Goal: Task Accomplishment & Management: Manage account settings

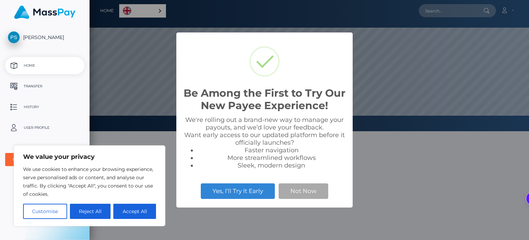
scroll to position [131, 440]
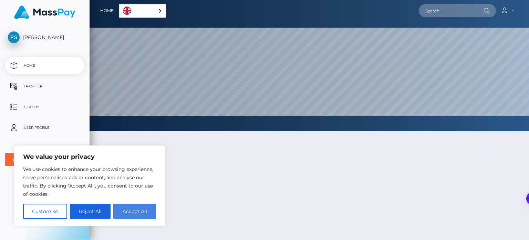
click at [129, 211] on button "Accept All" at bounding box center [134, 210] width 43 height 15
checkbox input "true"
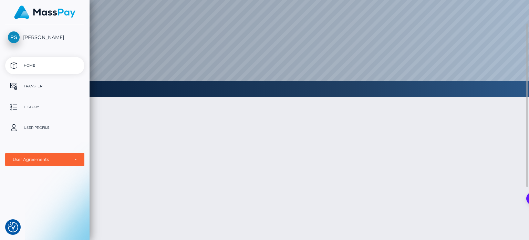
scroll to position [0, 0]
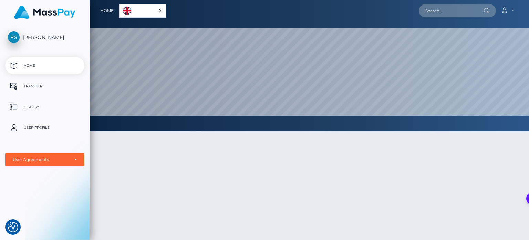
click at [31, 39] on span "[PERSON_NAME]" at bounding box center [44, 37] width 79 height 6
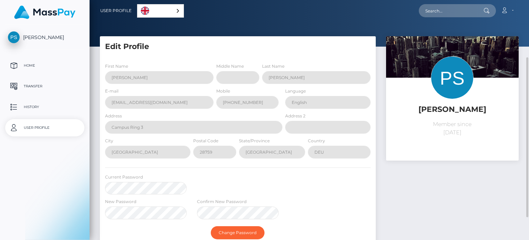
scroll to position [34, 0]
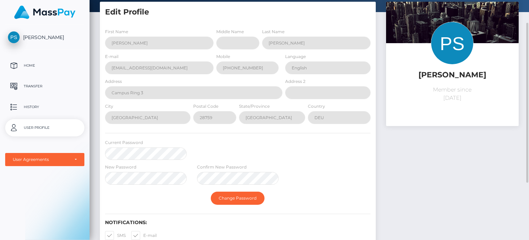
select select
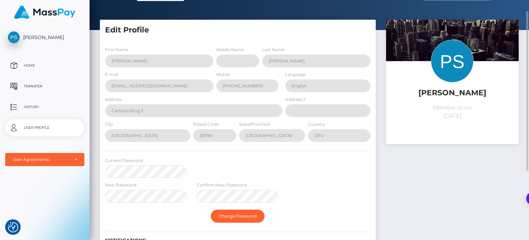
scroll to position [0, 0]
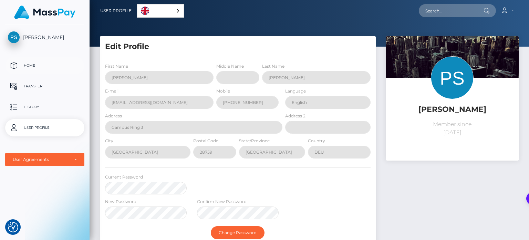
click at [40, 67] on p "Home" at bounding box center [45, 65] width 74 height 10
click at [28, 64] on p "Home" at bounding box center [45, 65] width 74 height 10
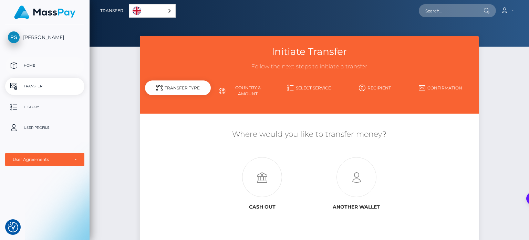
click at [56, 67] on p "Home" at bounding box center [45, 65] width 74 height 10
